Goal: Task Accomplishment & Management: Manage account settings

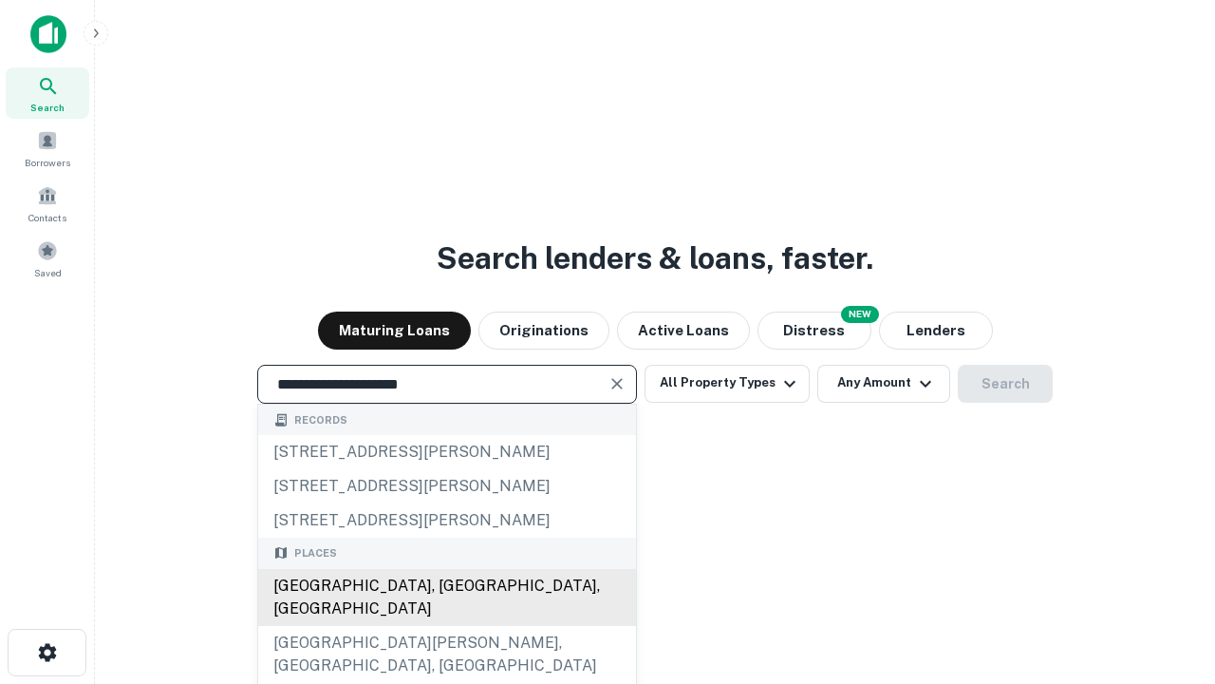
click at [446, 626] on div "[GEOGRAPHIC_DATA], [GEOGRAPHIC_DATA], [GEOGRAPHIC_DATA]" at bounding box center [447, 597] width 378 height 57
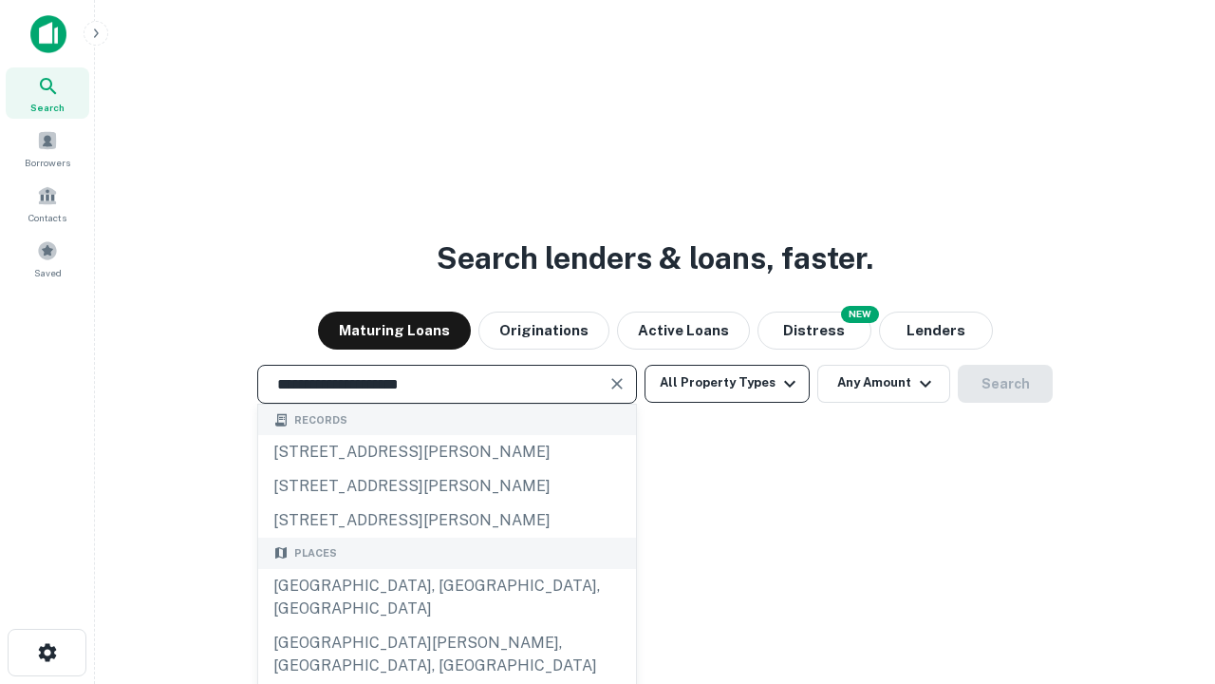
type input "**********"
click at [727, 383] on button "All Property Types" at bounding box center [727, 384] width 165 height 38
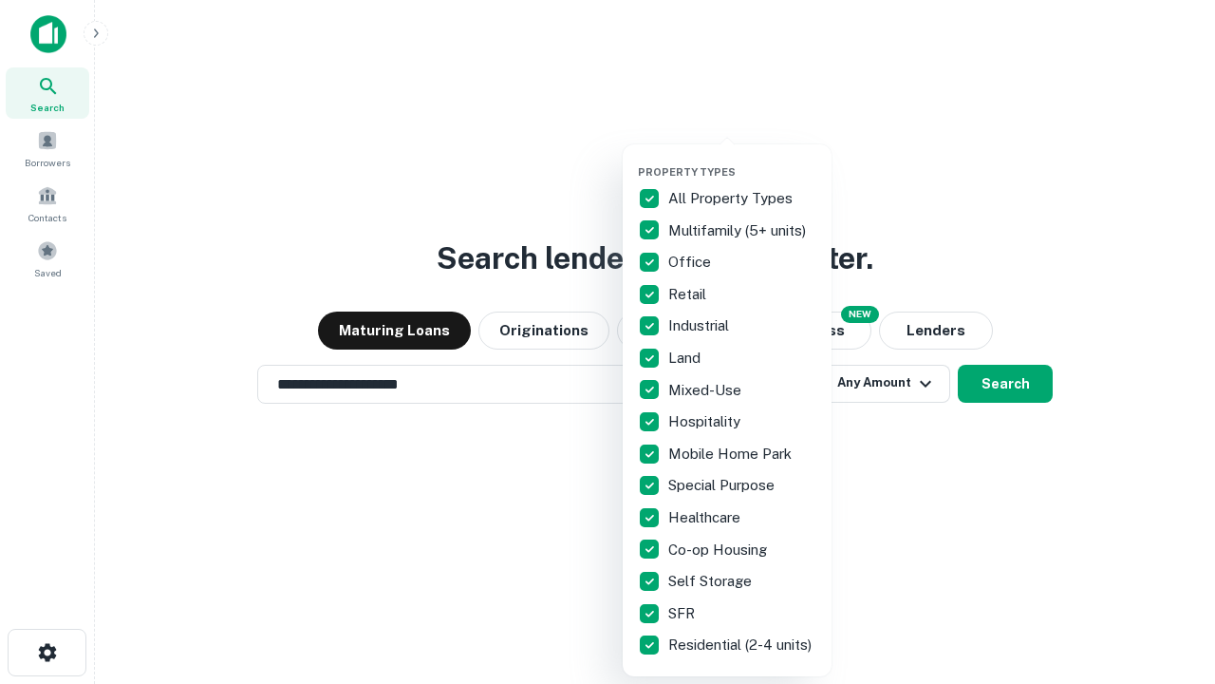
click at [743, 160] on button "button" at bounding box center [742, 160] width 209 height 1
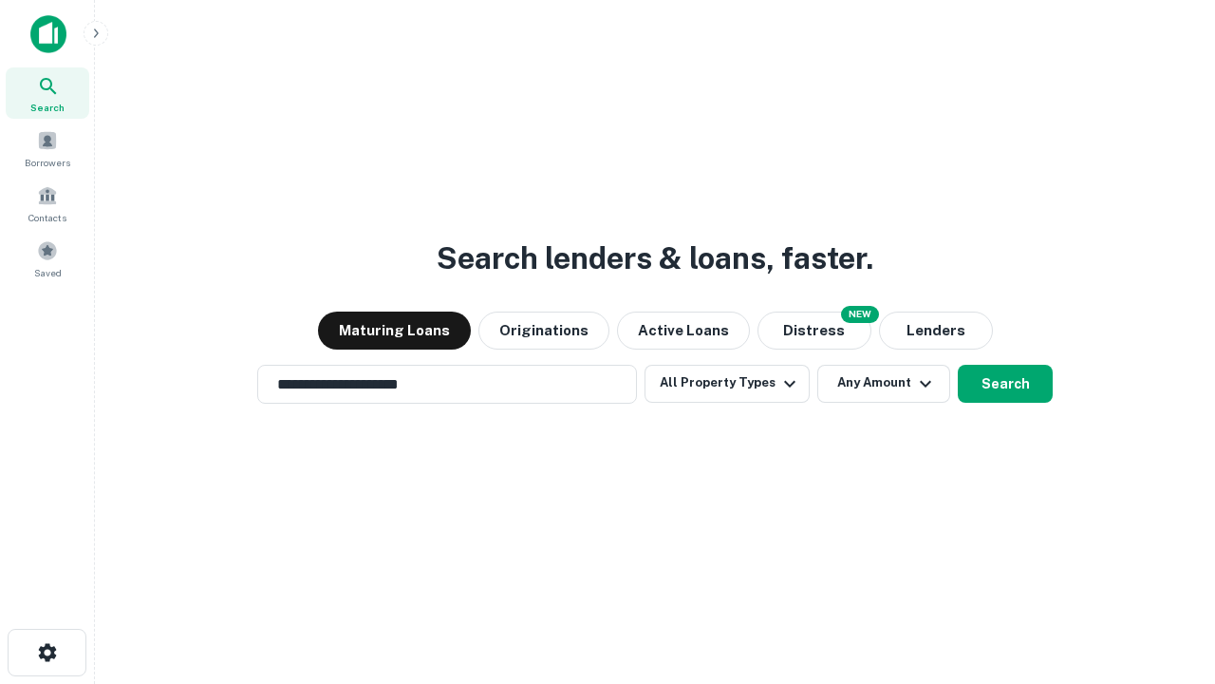
scroll to position [29, 0]
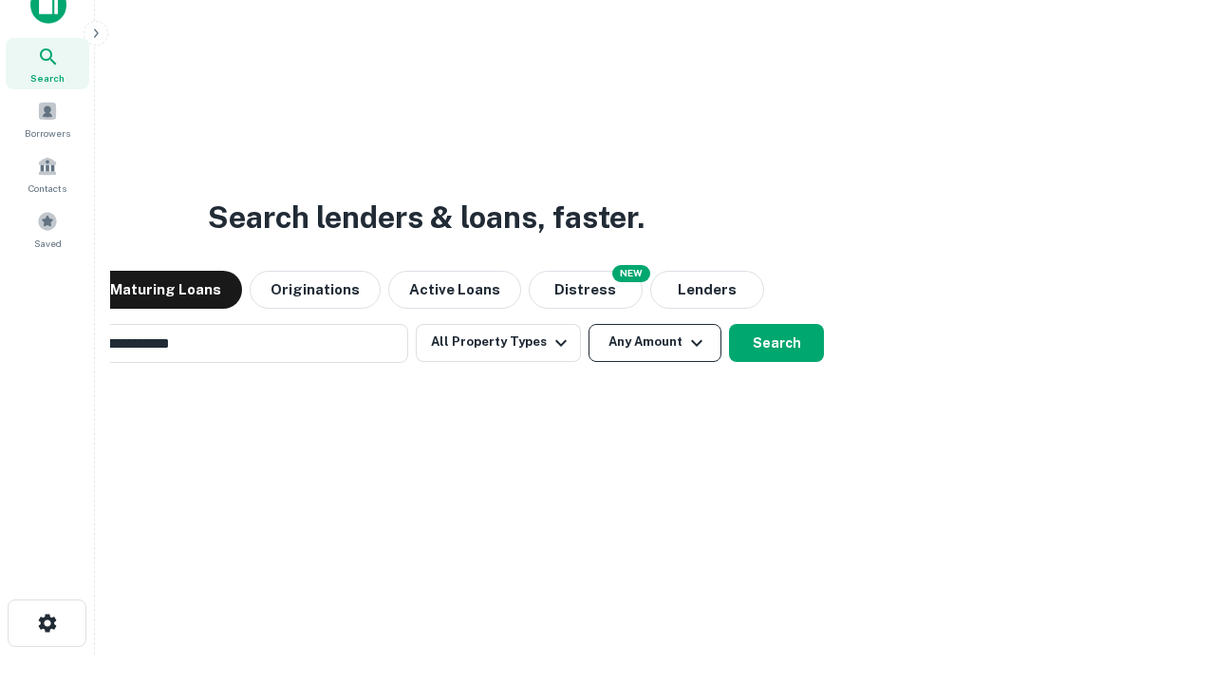
click at [589, 324] on button "Any Amount" at bounding box center [655, 343] width 133 height 38
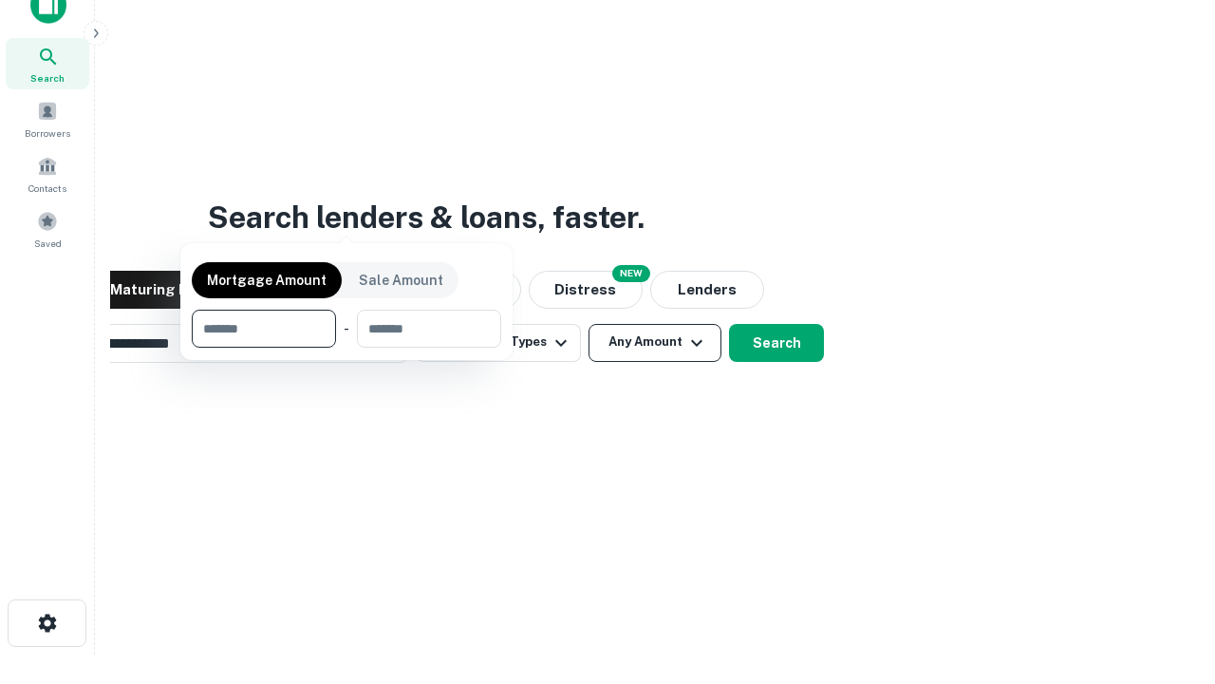
scroll to position [30, 0]
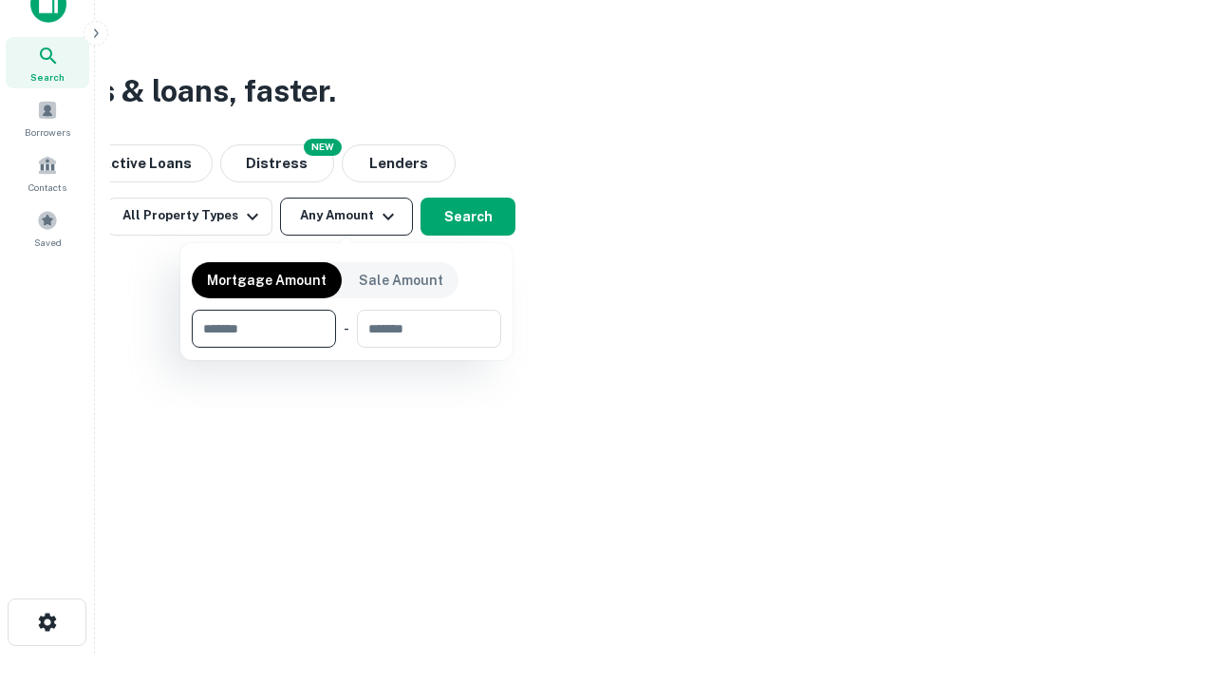
type input "*******"
click at [347, 348] on button "button" at bounding box center [347, 348] width 310 height 1
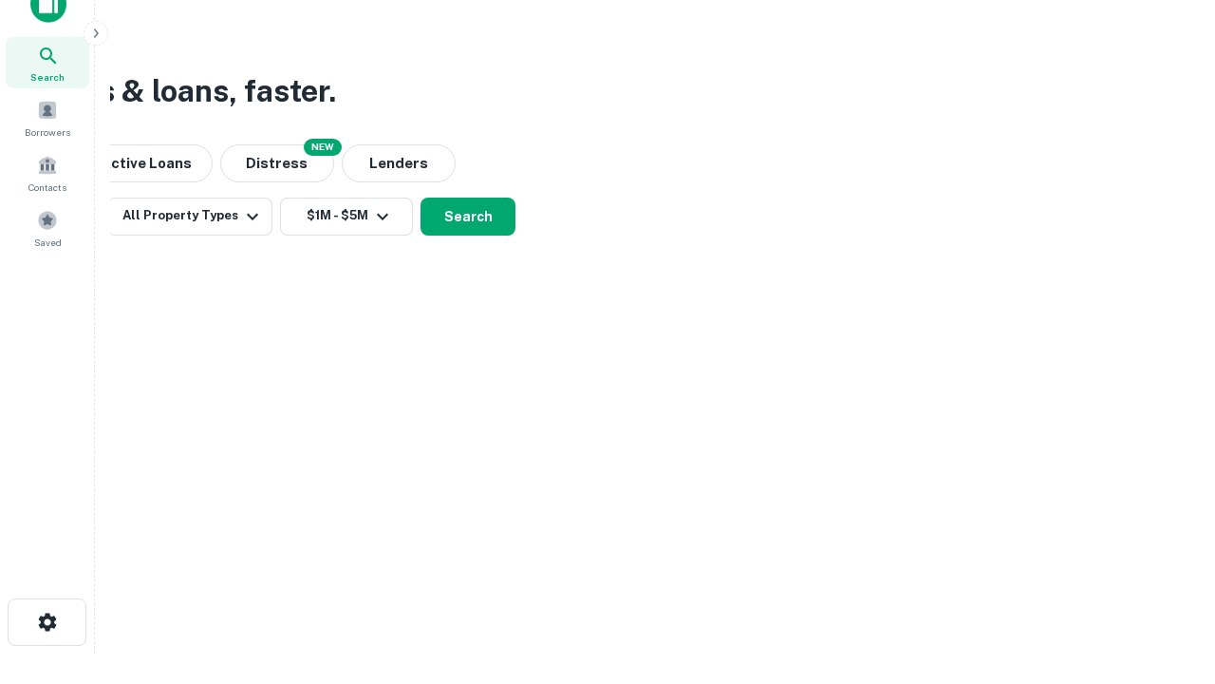
scroll to position [29, 0]
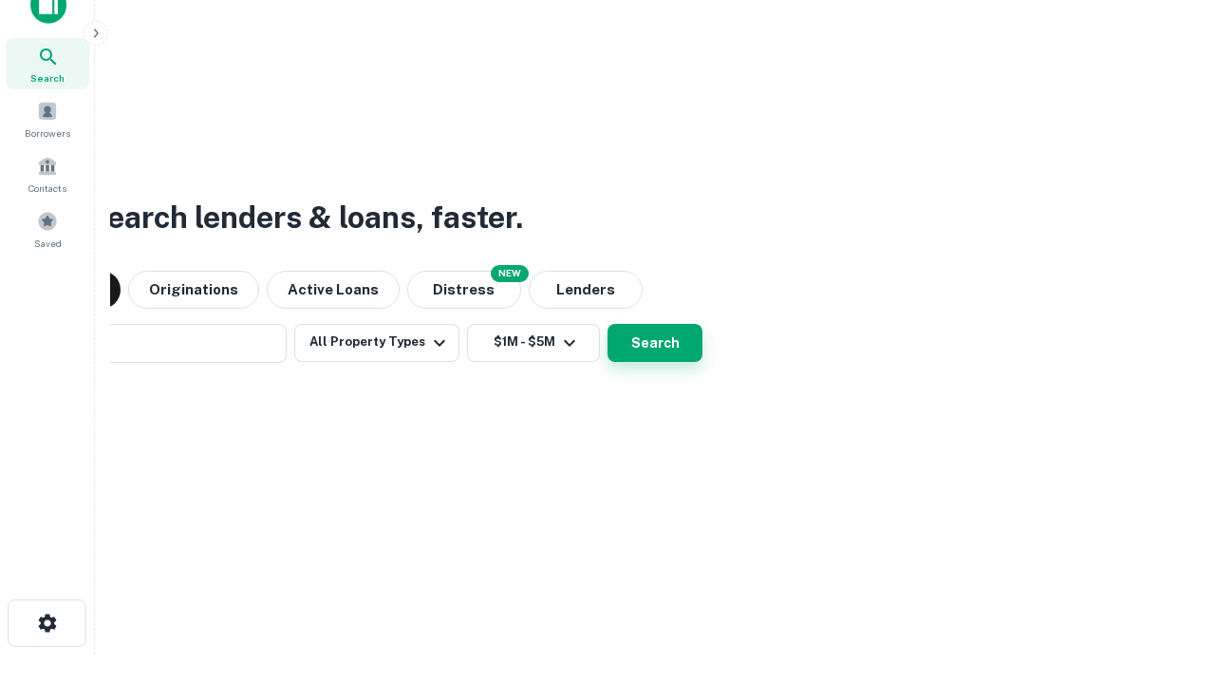
click at [608, 324] on button "Search" at bounding box center [655, 343] width 95 height 38
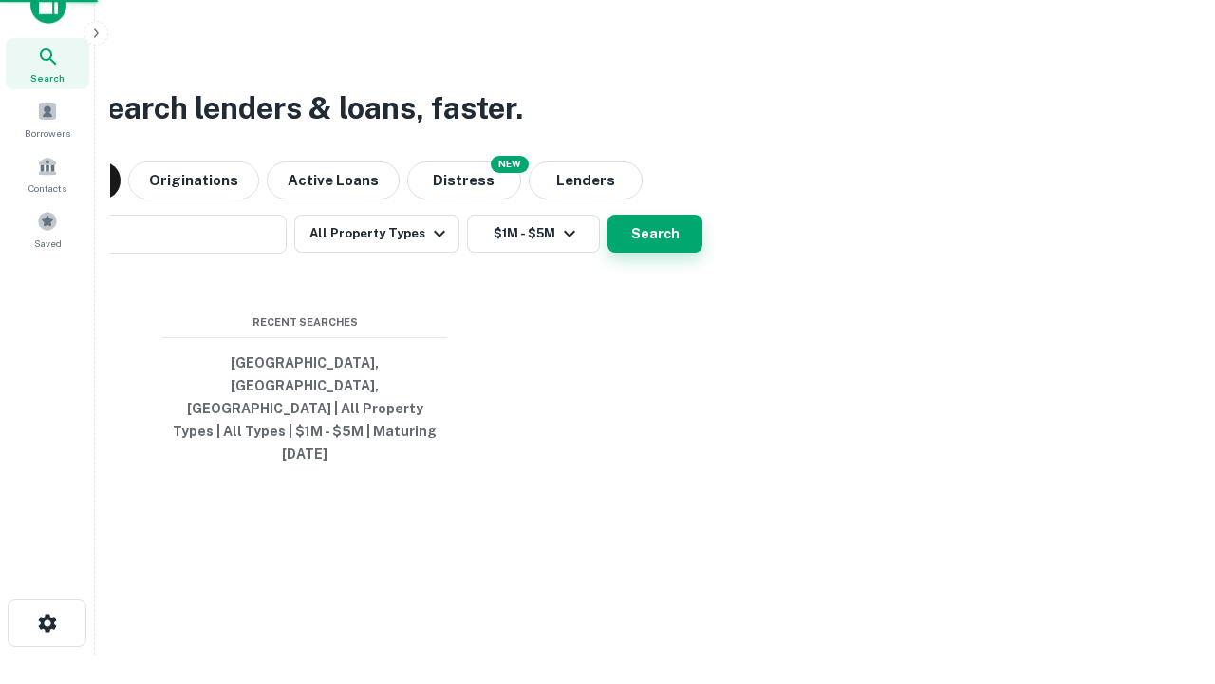
scroll to position [30, 0]
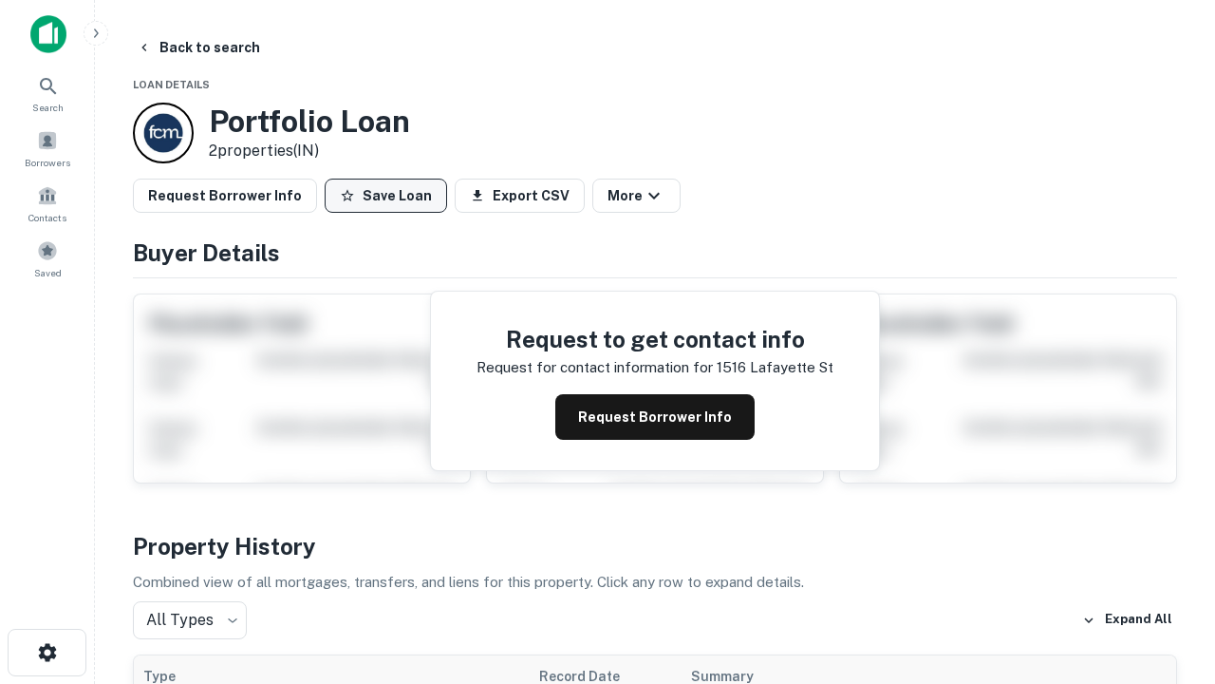
click at [385, 196] on button "Save Loan" at bounding box center [386, 196] width 122 height 34
click at [390, 196] on button "Loan Saved" at bounding box center [390, 196] width 131 height 34
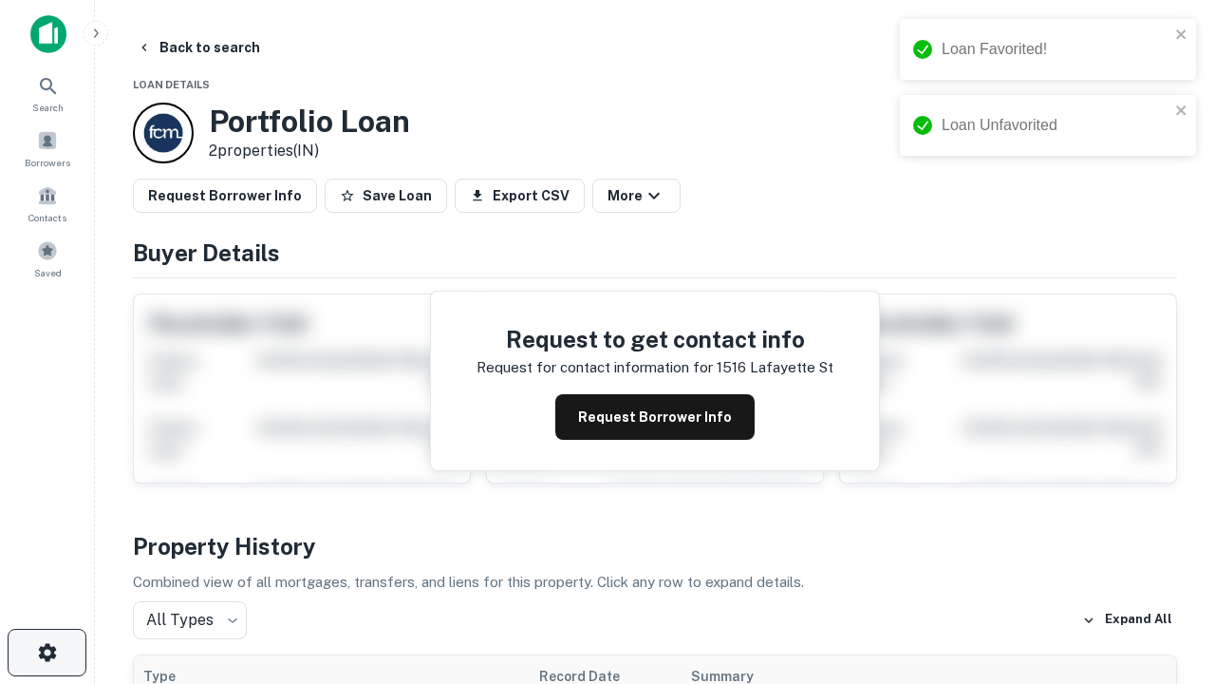
click at [47, 652] on icon "button" at bounding box center [47, 652] width 23 height 23
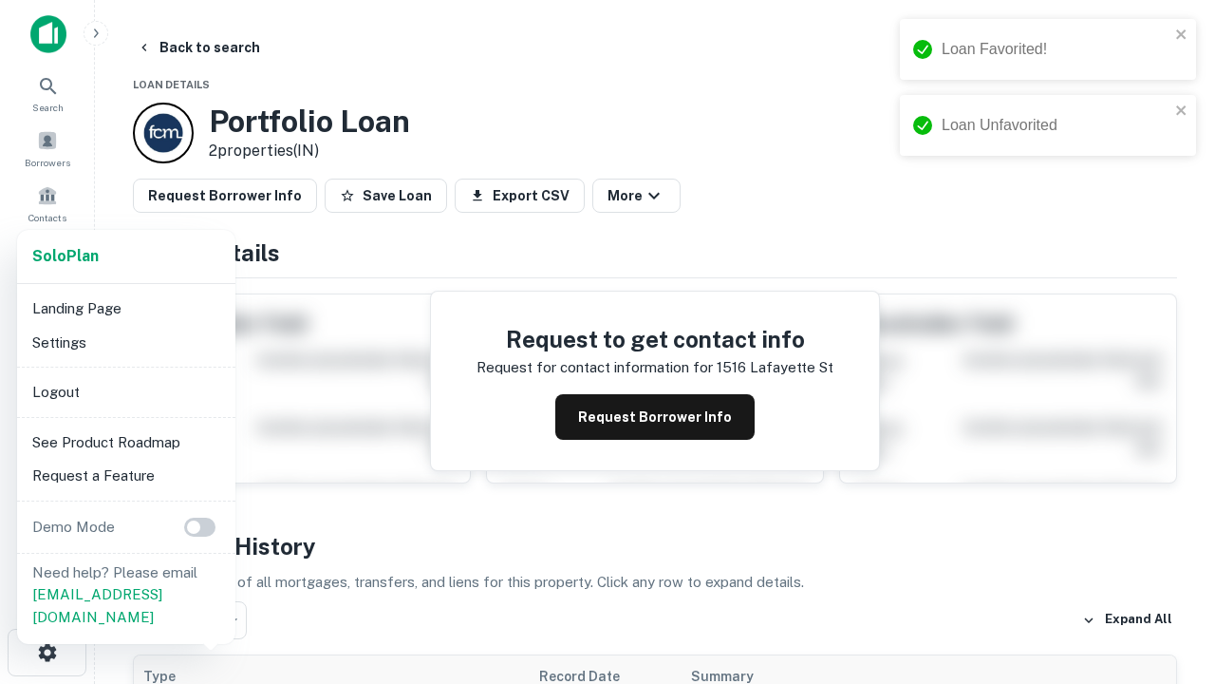
click at [125, 391] on li "Logout" at bounding box center [126, 392] width 203 height 34
